Goal: Task Accomplishment & Management: Manage account settings

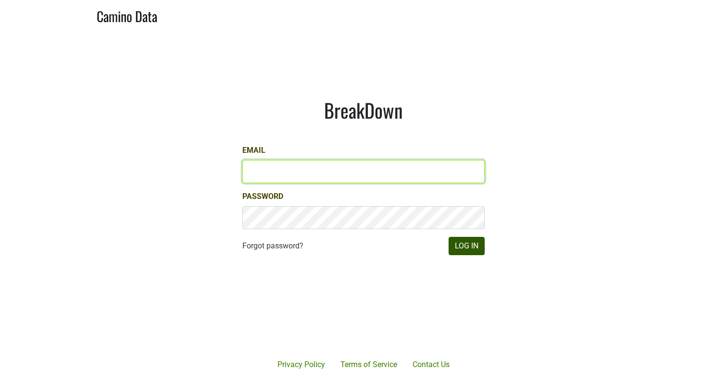
type input "[PERSON_NAME][EMAIL_ADDRESS][DOMAIN_NAME]"
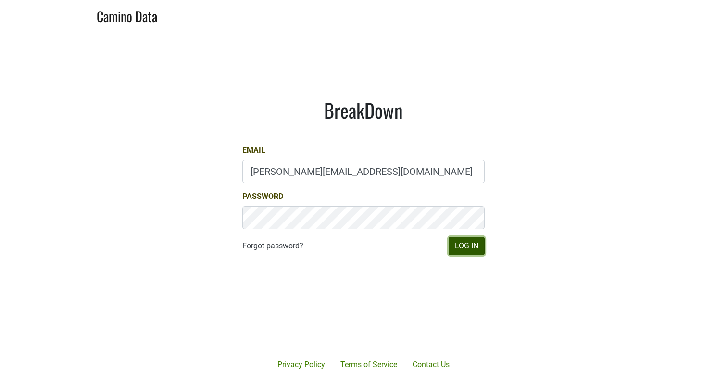
click at [461, 249] on button "Log In" at bounding box center [467, 246] width 36 height 18
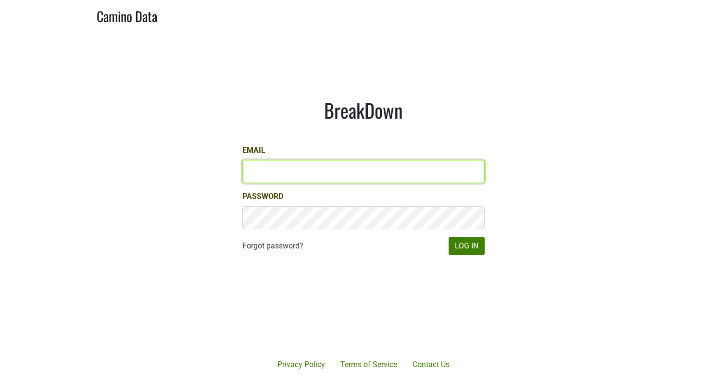
type input "[PERSON_NAME][EMAIL_ADDRESS][DOMAIN_NAME]"
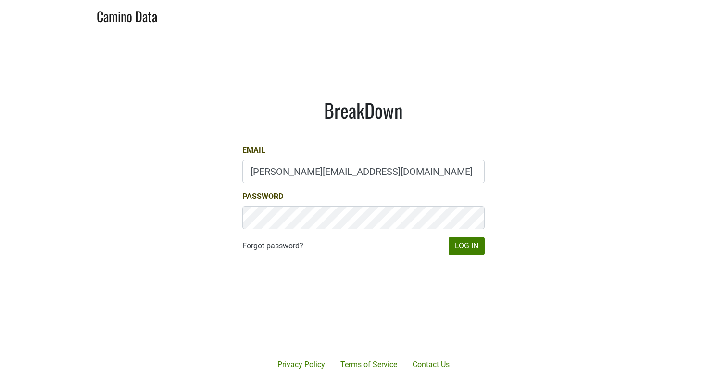
click at [567, 109] on main "BreakDown Email nicole@mt.wine Password Forgot password? Log In" at bounding box center [363, 176] width 727 height 293
click at [462, 251] on button "Log In" at bounding box center [467, 246] width 36 height 18
